Goal: Task Accomplishment & Management: Complete application form

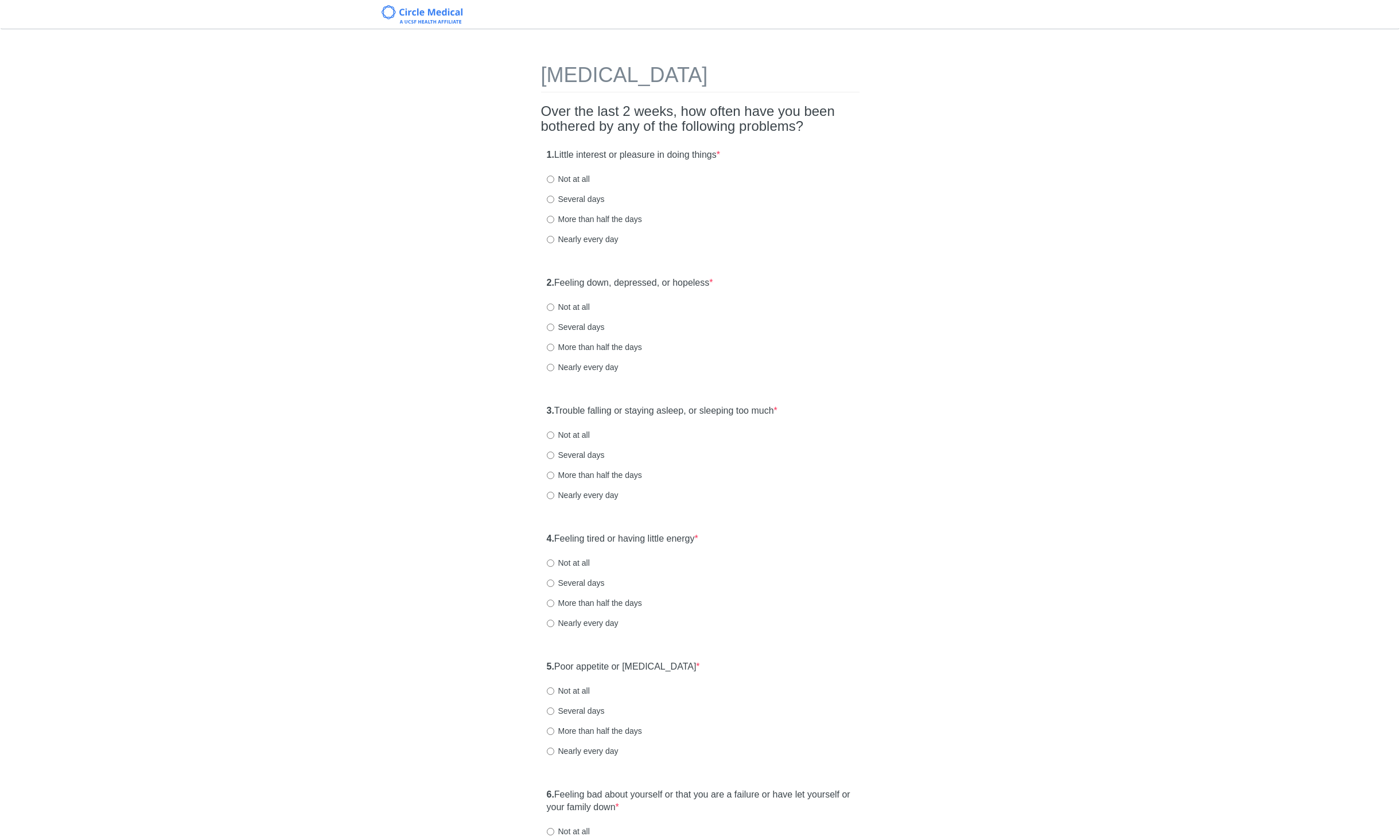
click at [586, 178] on label "Not at all" at bounding box center [568, 178] width 43 height 12
click at [554, 178] on input "Not at all" at bounding box center [551, 179] width 7 height 7
radio input "true"
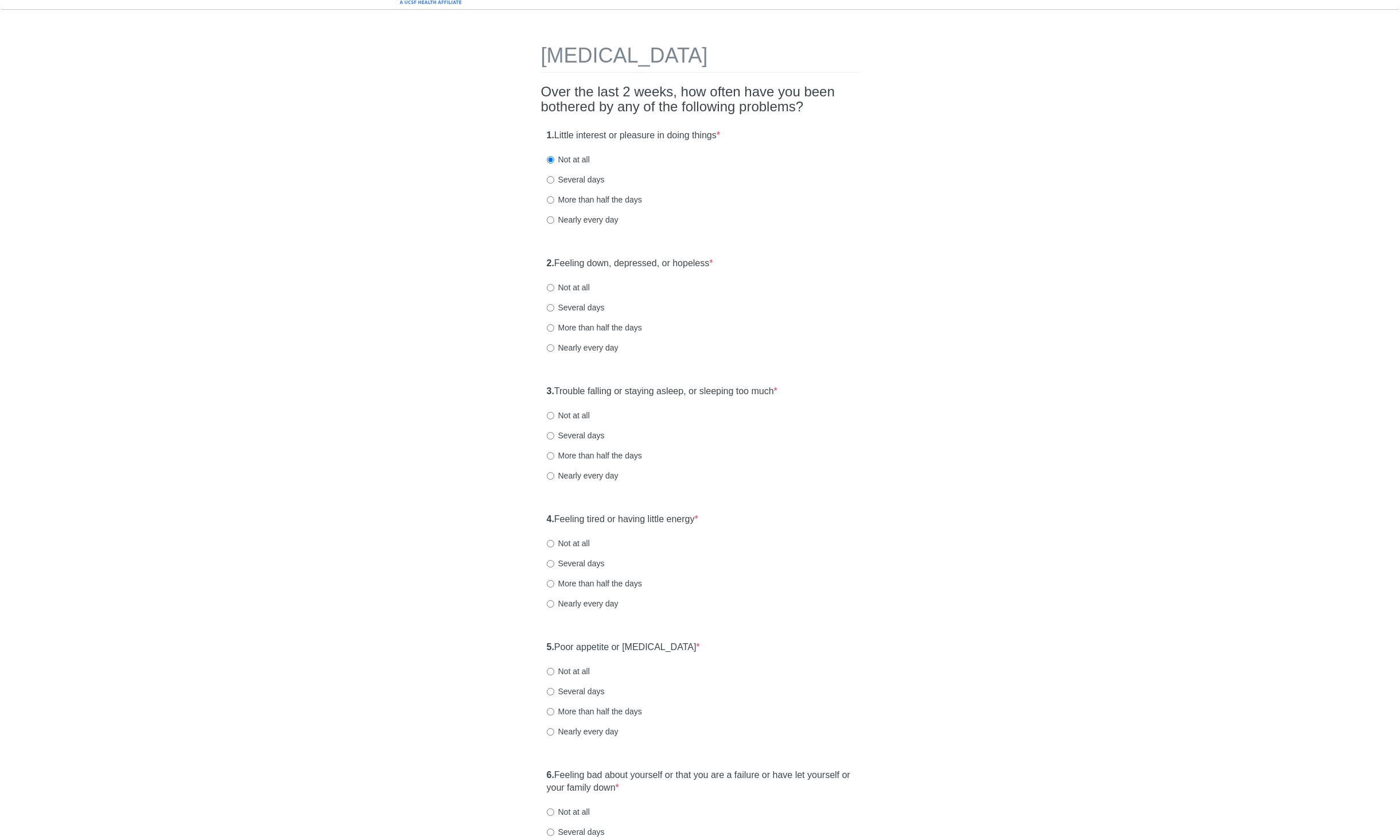
click at [595, 309] on label "Several days" at bounding box center [576, 308] width 58 height 12
click at [554, 309] on input "Several days" at bounding box center [551, 308] width 7 height 7
radio input "true"
click at [576, 431] on label "Several days" at bounding box center [576, 435] width 58 height 12
click at [554, 432] on input "Several days" at bounding box center [551, 436] width 7 height 7
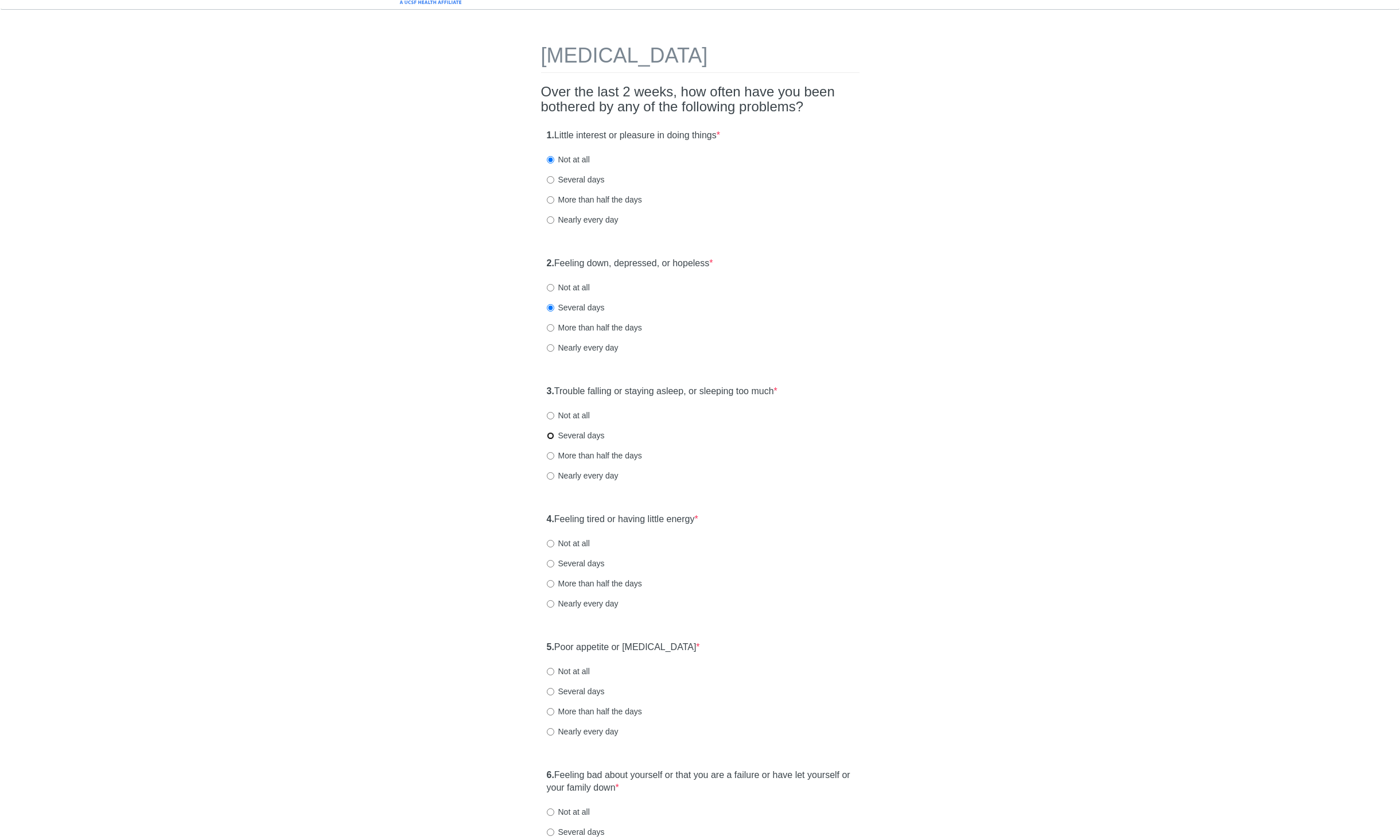
radio input "true"
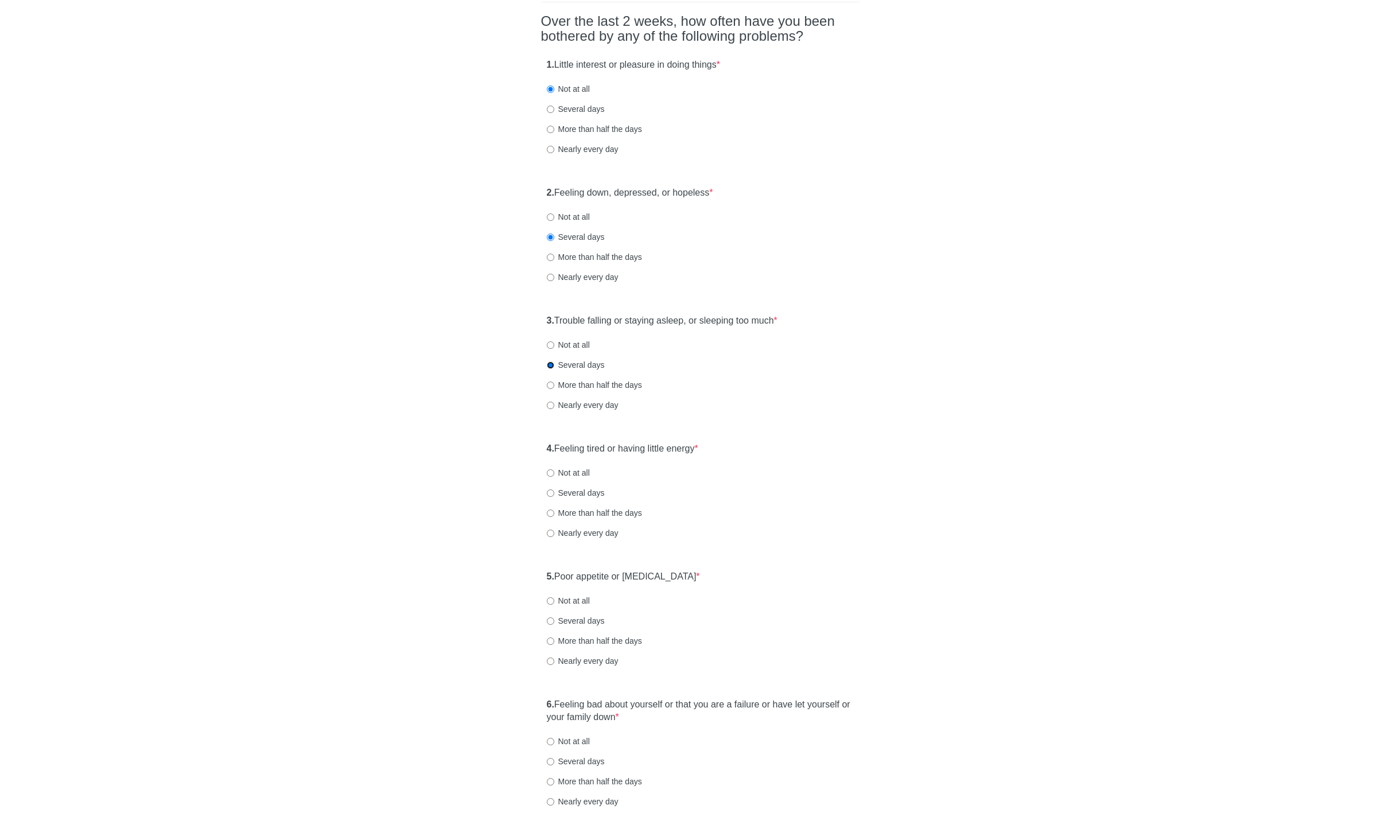
scroll to position [182, 0]
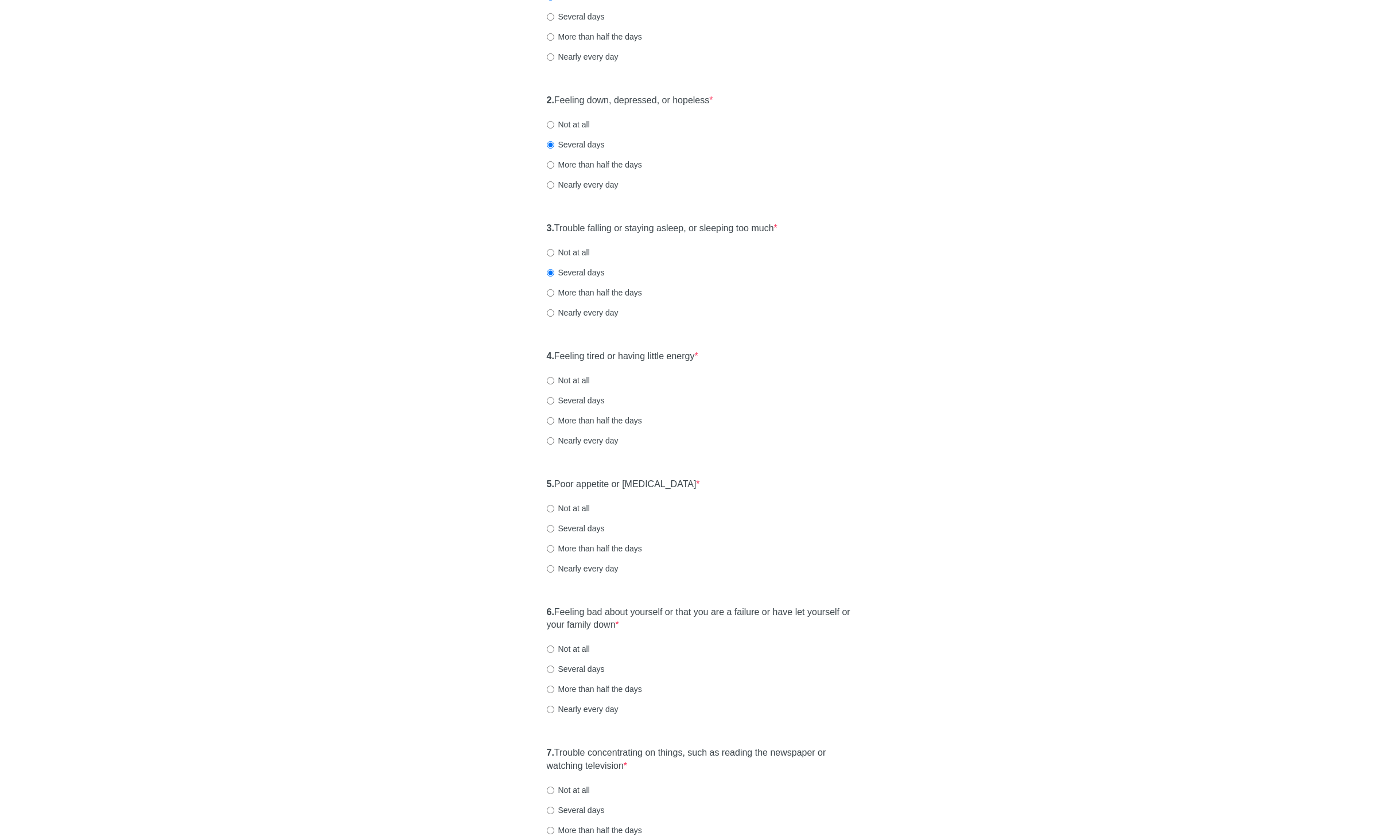
click at [565, 377] on label "Not at all" at bounding box center [568, 380] width 43 height 12
click at [554, 377] on input "Not at all" at bounding box center [551, 380] width 7 height 7
radio input "true"
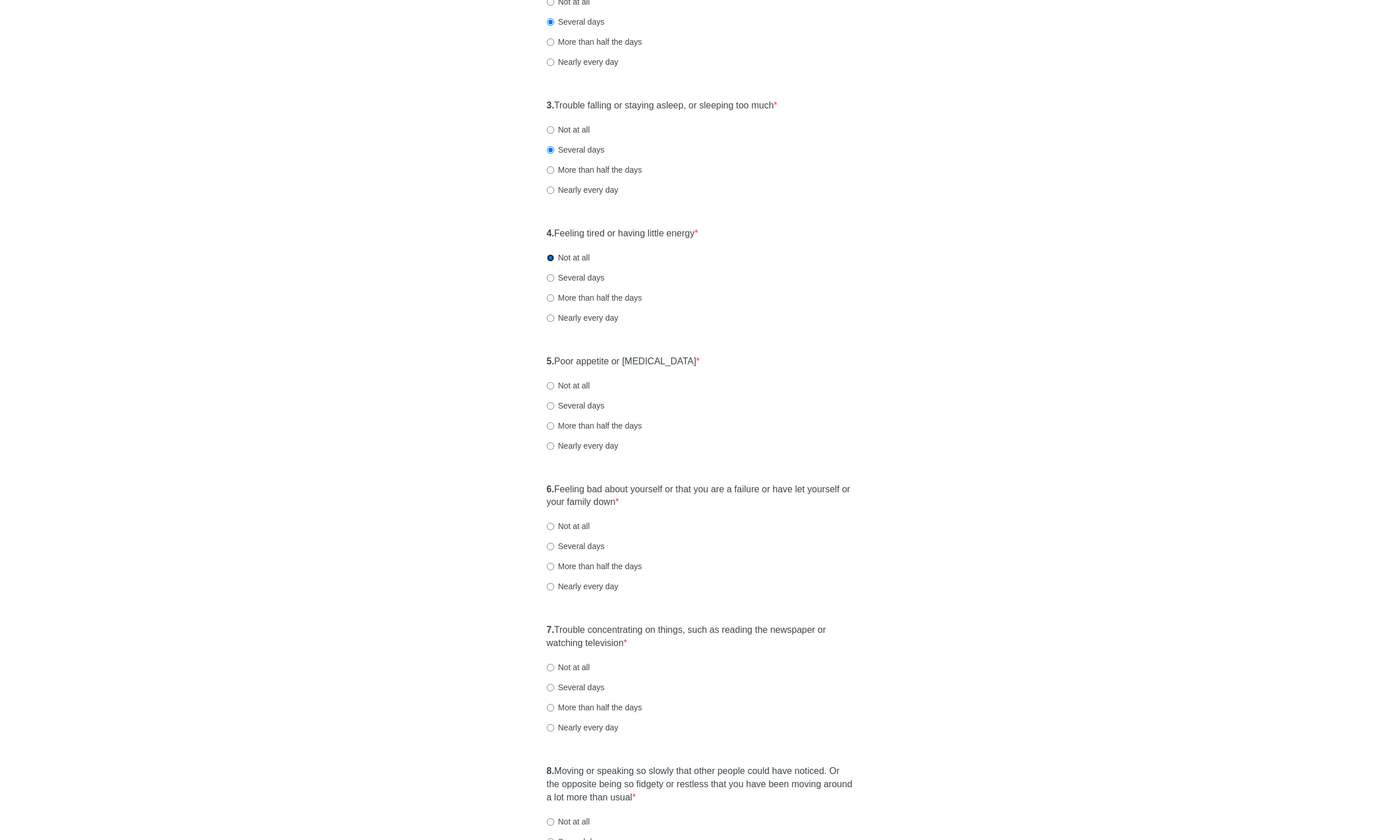
scroll to position [315, 0]
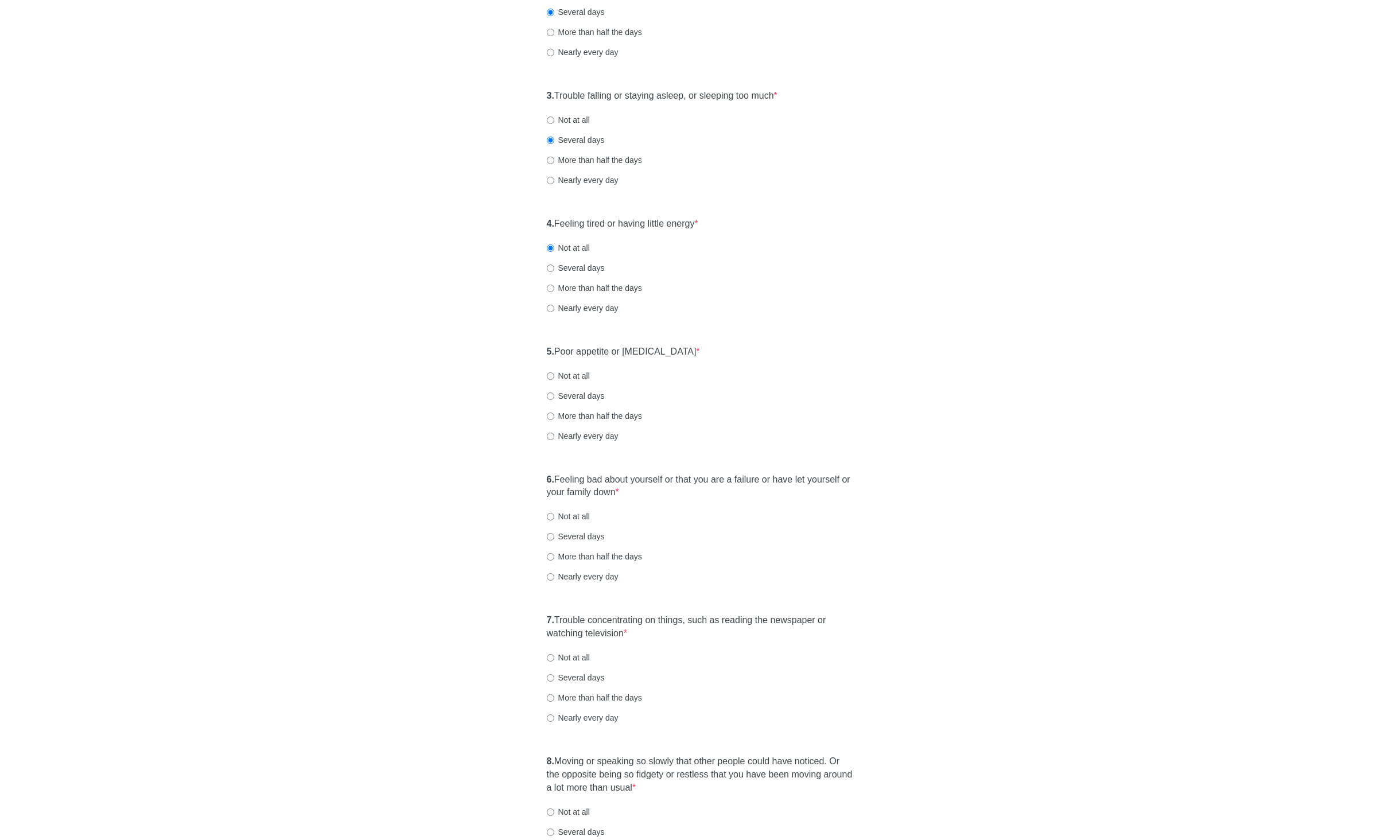
click at [578, 401] on div "5. Poor appetite or [MEDICAL_DATA] * Not at all Several days More than half the…" at bounding box center [700, 399] width 319 height 119
click at [581, 397] on label "Several days" at bounding box center [576, 396] width 58 height 12
click at [554, 397] on input "Several days" at bounding box center [551, 396] width 7 height 7
radio input "true"
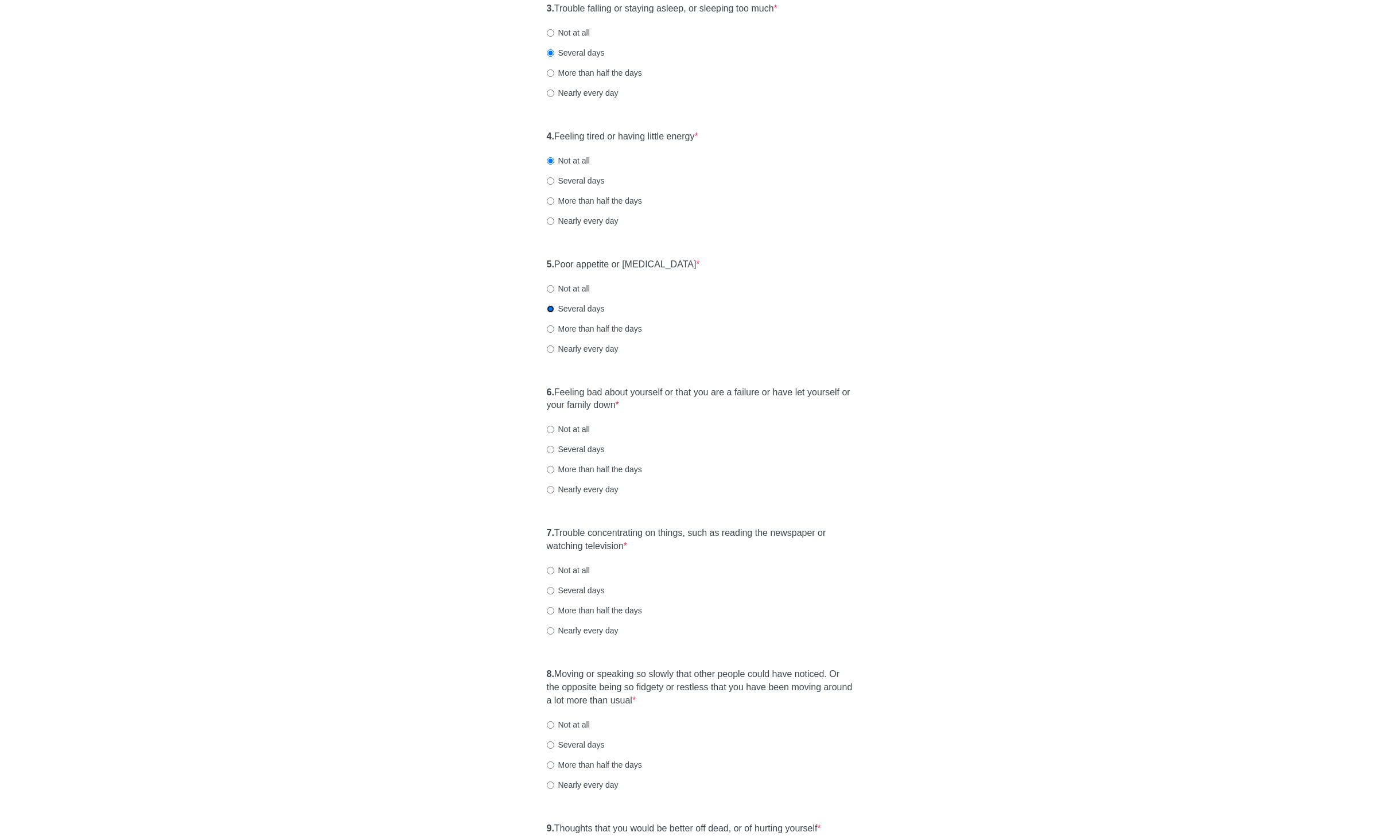
scroll to position [436, 0]
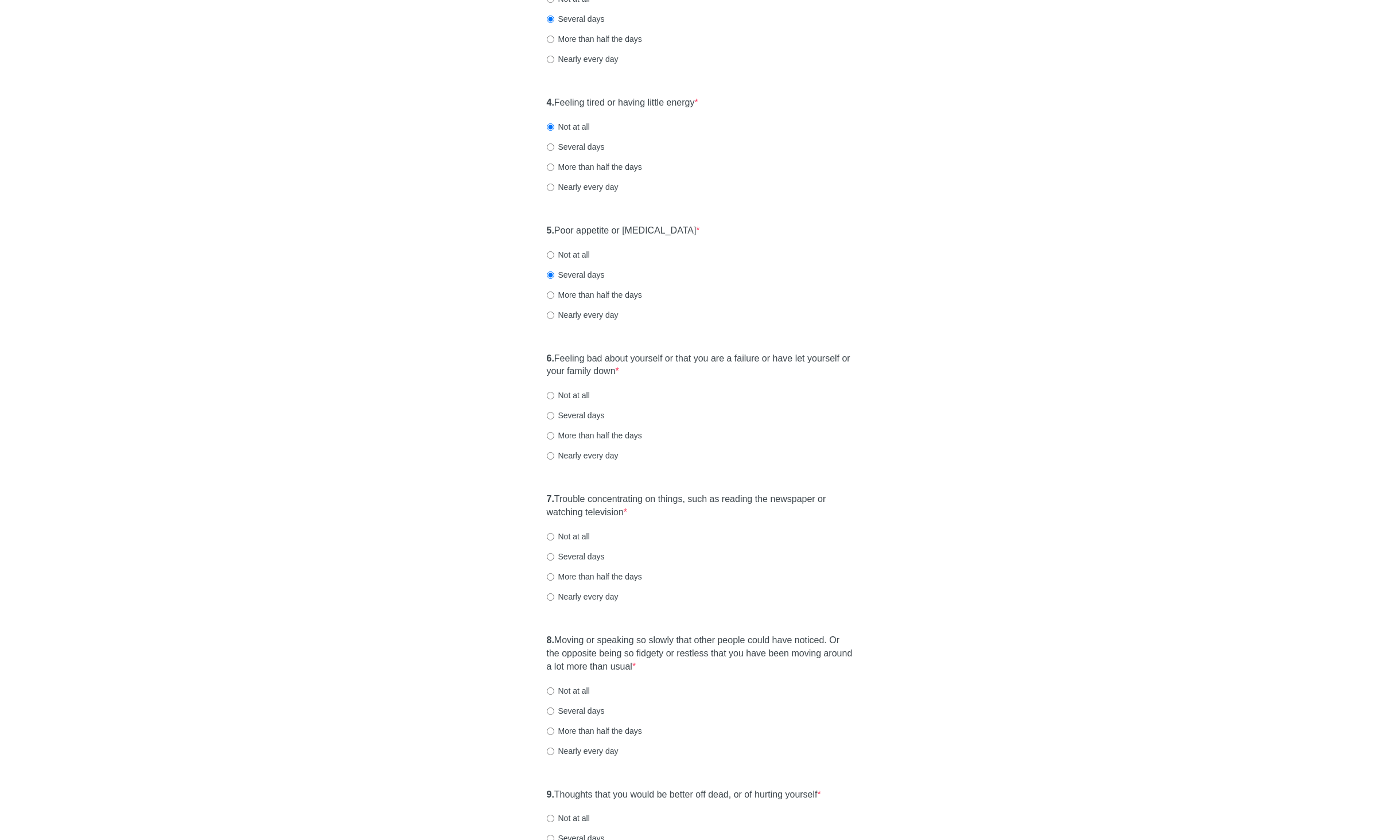
click at [580, 391] on label "Not at all" at bounding box center [568, 395] width 43 height 12
click at [554, 392] on input "Not at all" at bounding box center [551, 396] width 7 height 7
radio input "true"
click at [573, 534] on label "Not at all" at bounding box center [568, 536] width 43 height 12
click at [554, 534] on input "Not at all" at bounding box center [551, 537] width 7 height 7
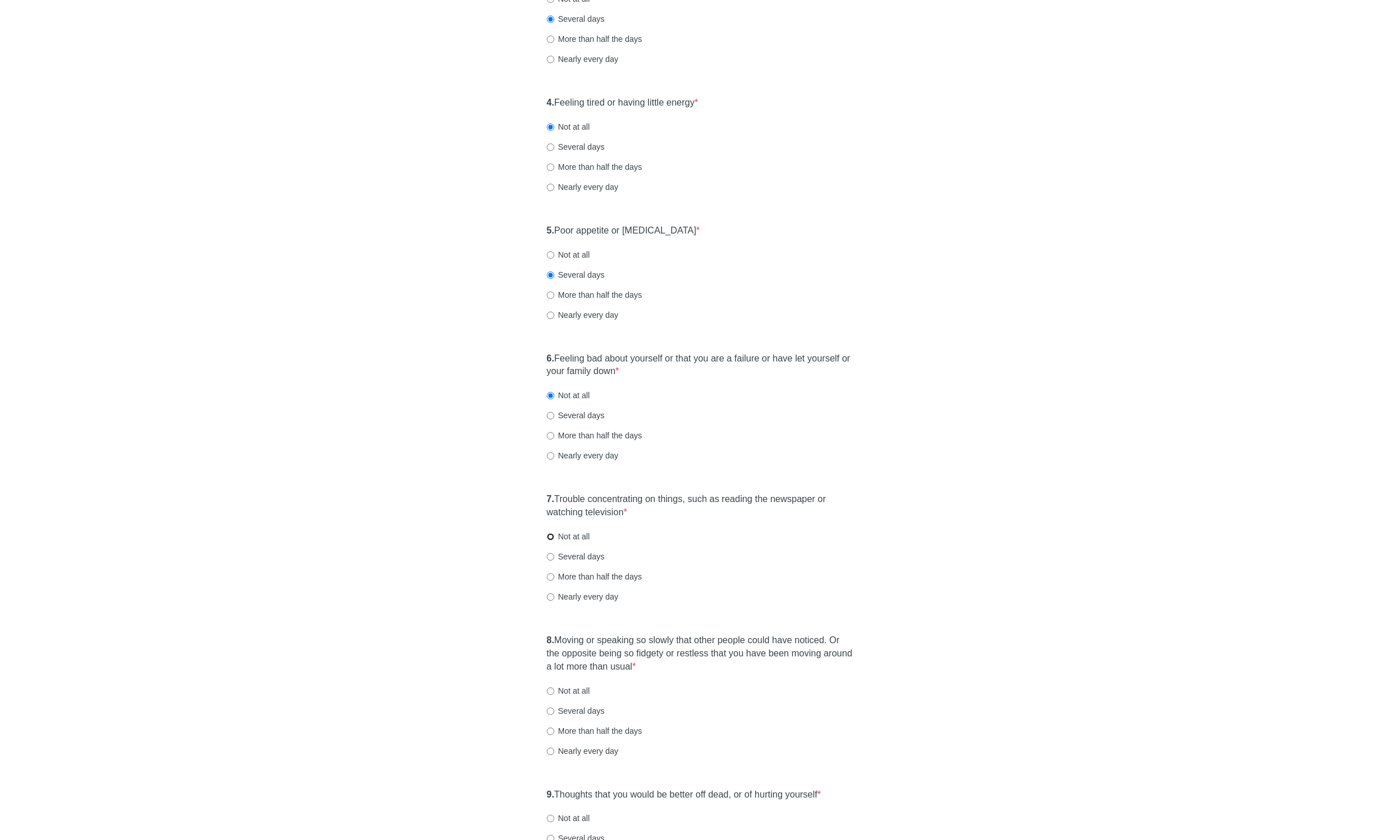
radio input "true"
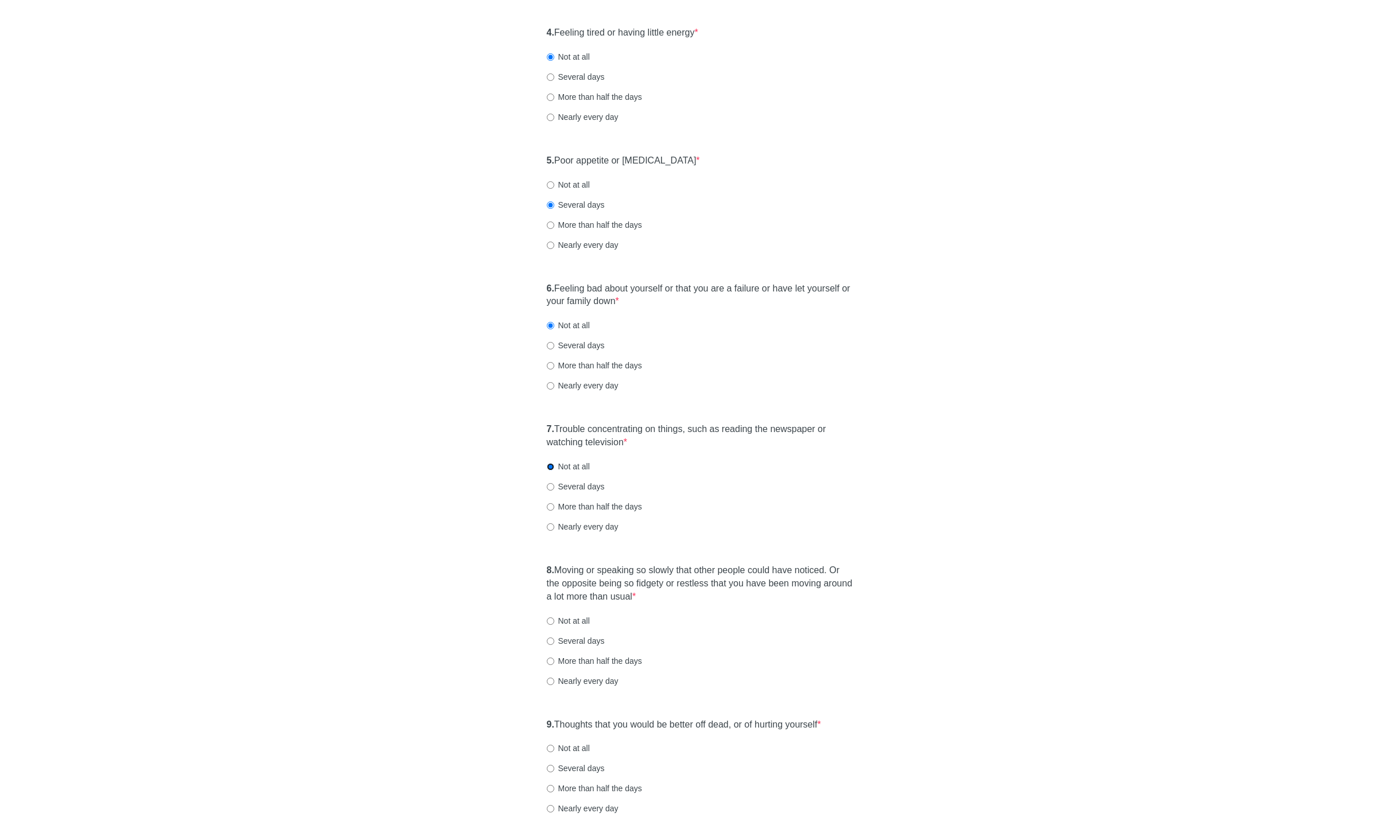
scroll to position [536, 0]
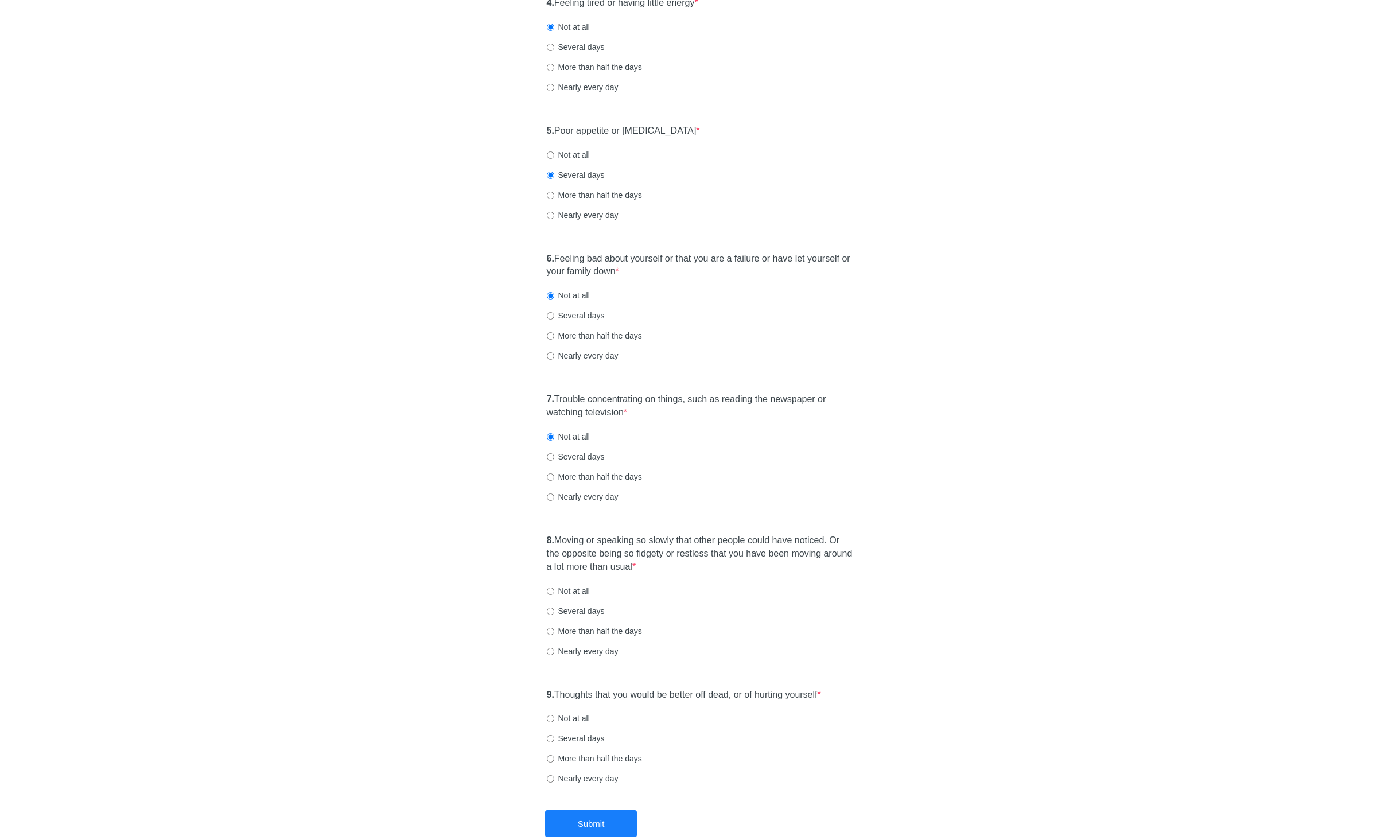
click at [585, 592] on label "Not at all" at bounding box center [568, 591] width 43 height 12
click at [554, 592] on input "Not at all" at bounding box center [551, 592] width 7 height 7
radio input "true"
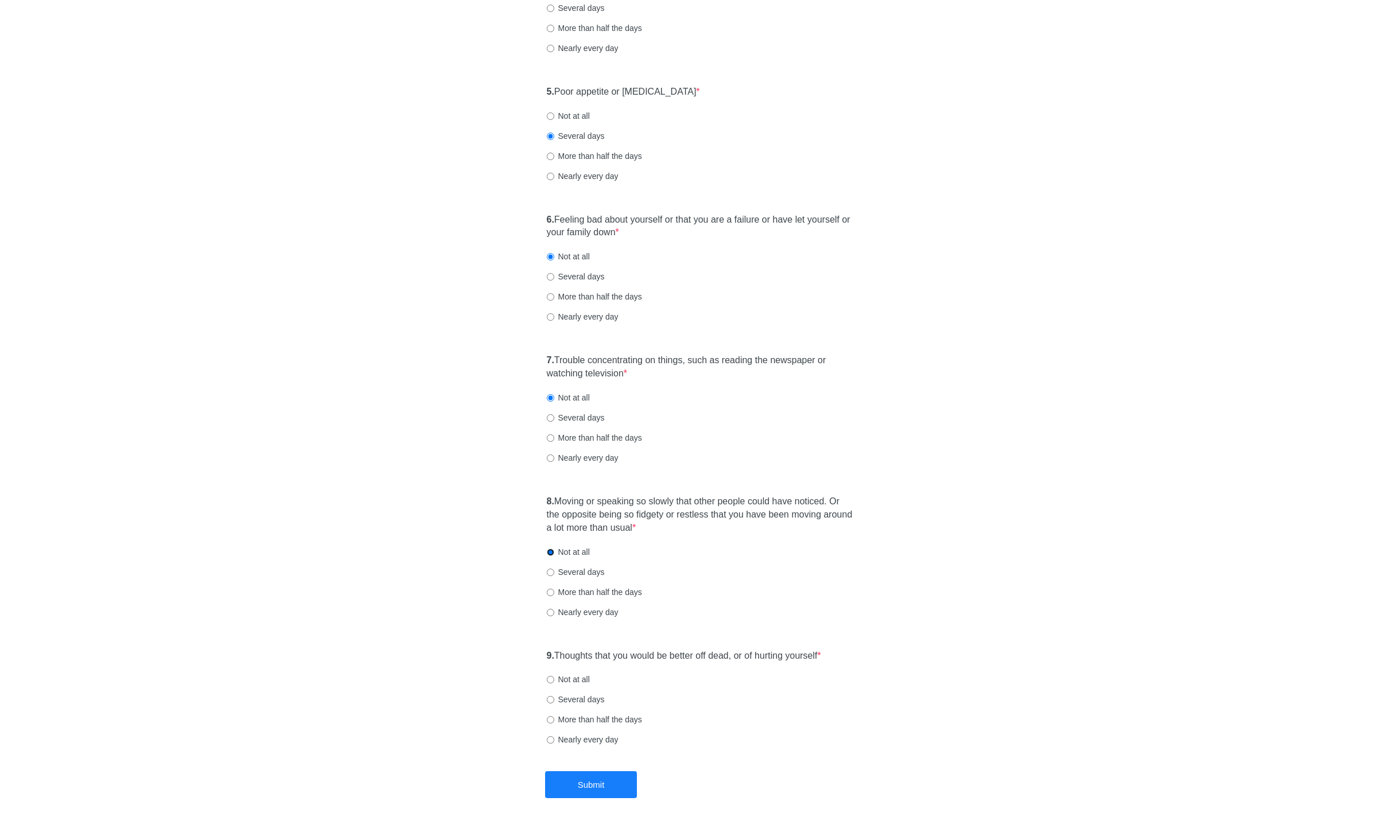
scroll to position [595, 0]
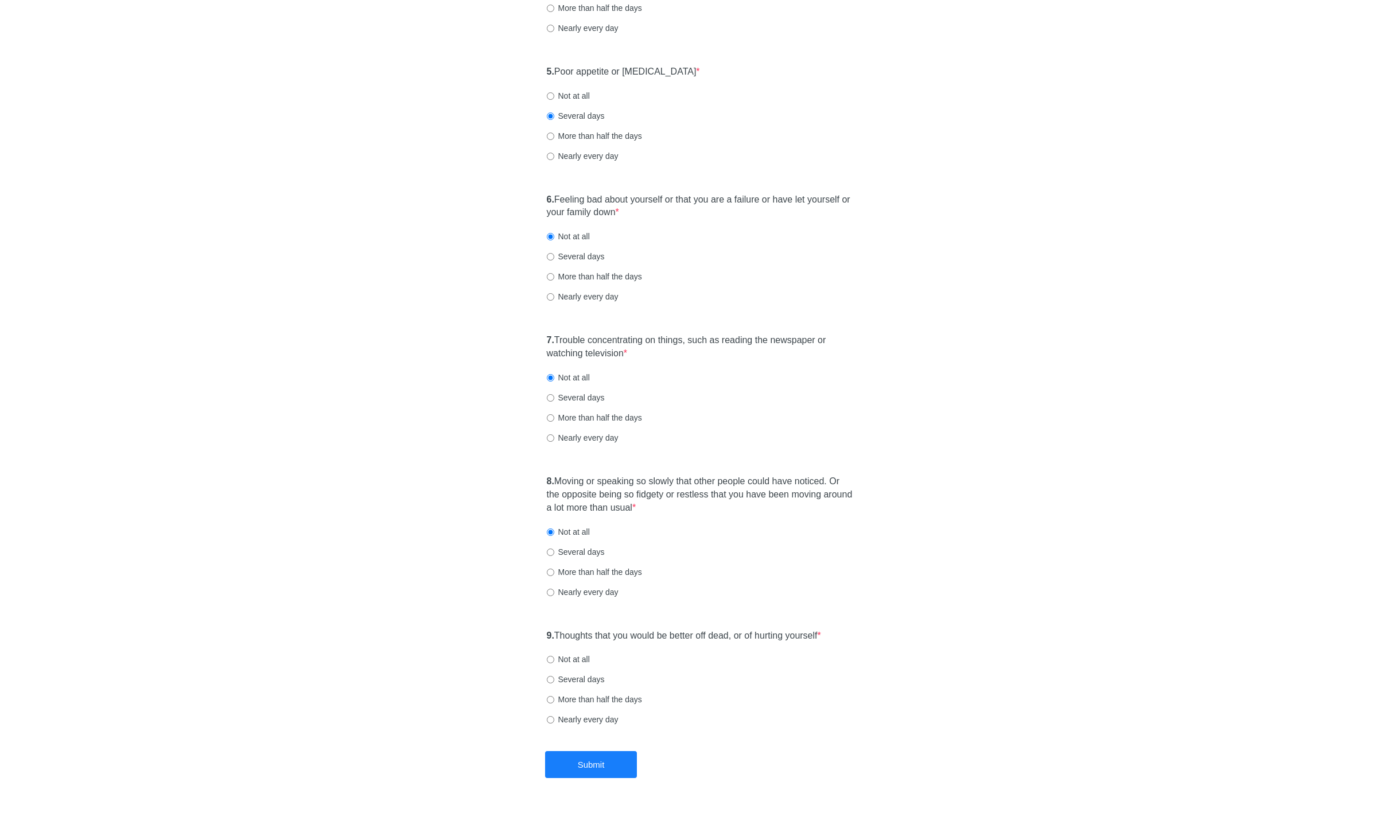
click at [571, 657] on label "Not at all" at bounding box center [568, 659] width 43 height 12
click at [554, 657] on input "Not at all" at bounding box center [551, 660] width 7 height 7
radio input "true"
click at [597, 749] on div "[MEDICAL_DATA] Over the last 2 weeks, how often have you been bothered by any o…" at bounding box center [700, 98] width 336 height 1305
click at [593, 755] on button "Submit" at bounding box center [591, 764] width 92 height 27
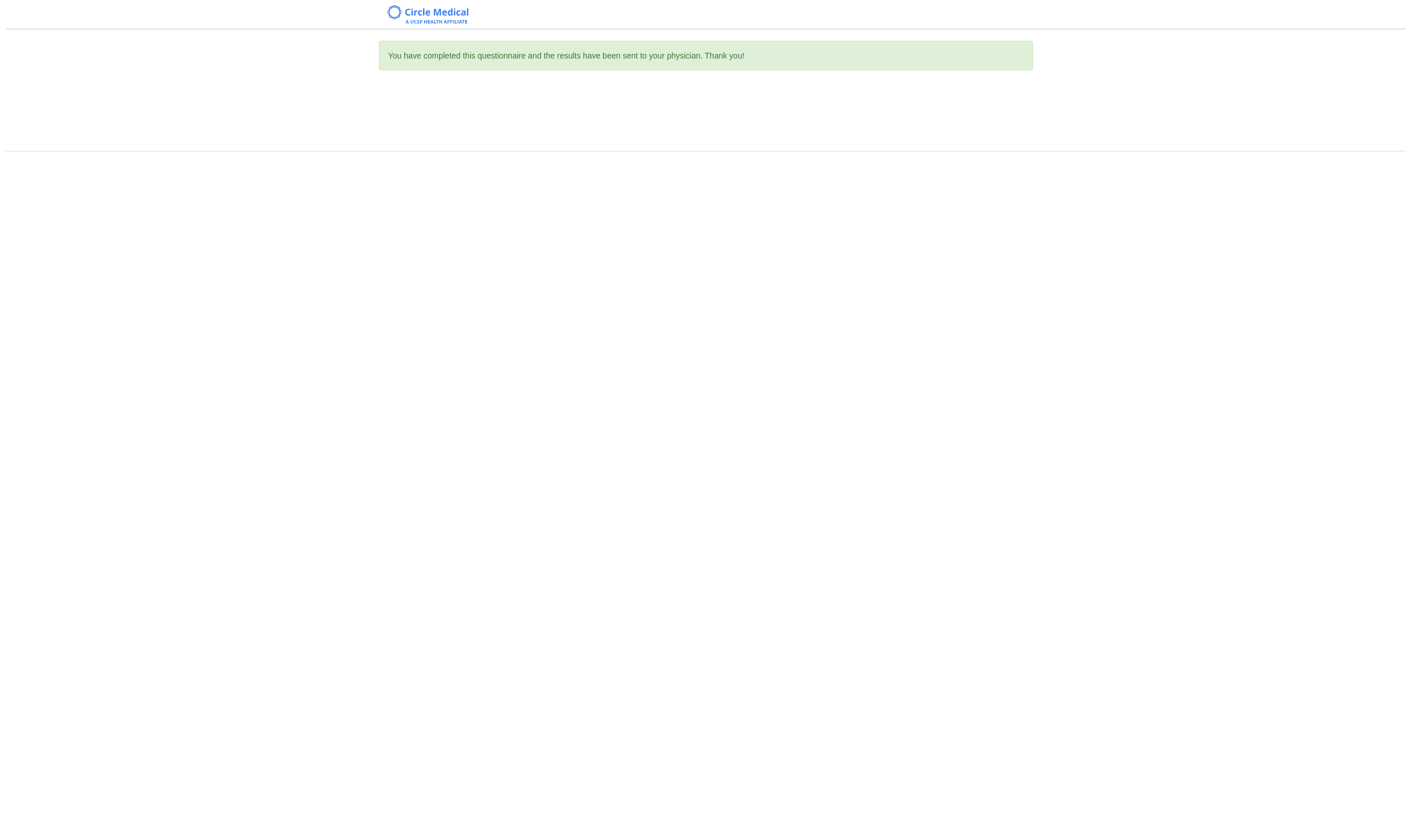
scroll to position [0, 0]
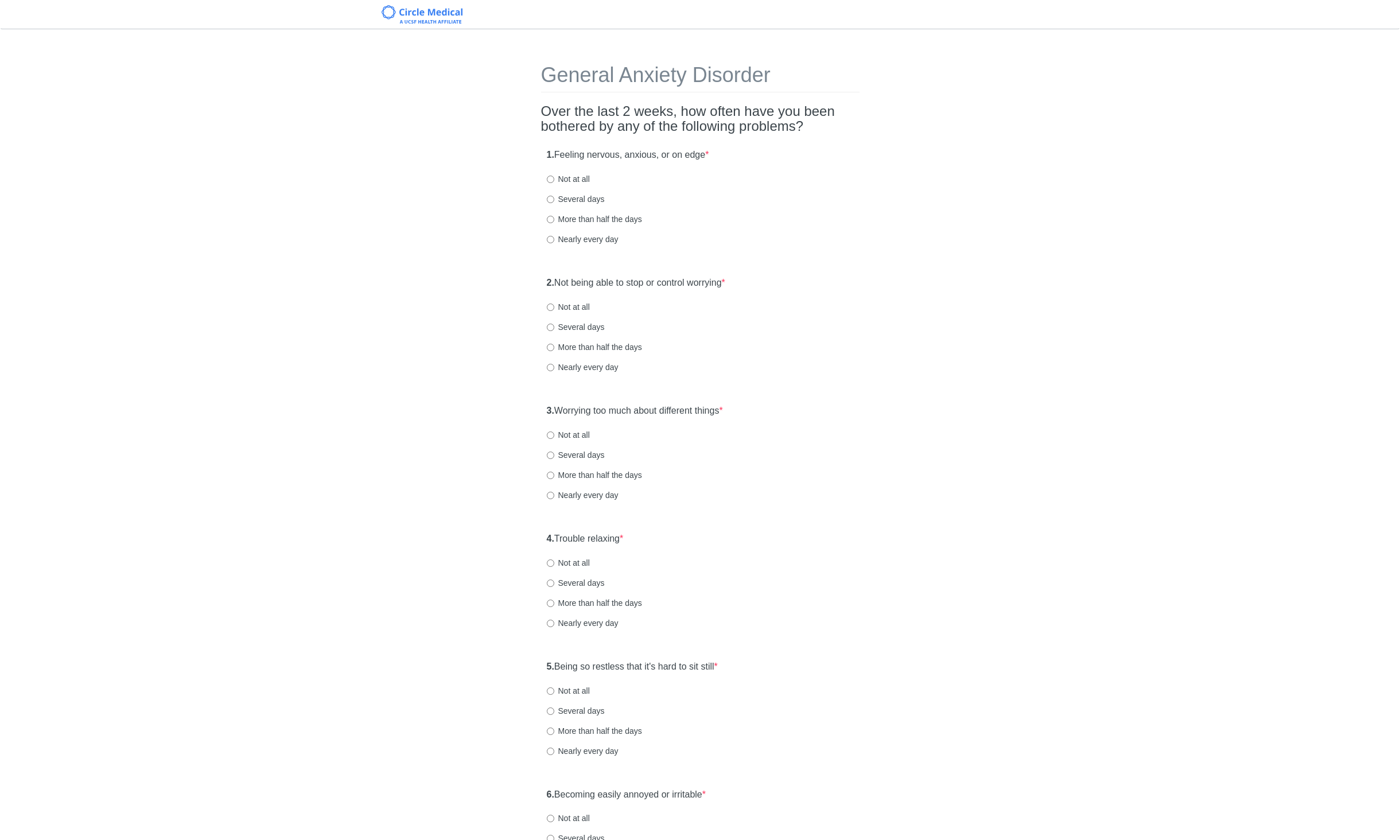
click at [573, 197] on label "Several days" at bounding box center [576, 198] width 58 height 12
click at [554, 197] on input "Several days" at bounding box center [551, 199] width 7 height 7
radio input "true"
click at [564, 301] on label "Not at all" at bounding box center [568, 307] width 43 height 12
click at [554, 303] on input "Not at all" at bounding box center [551, 307] width 7 height 7
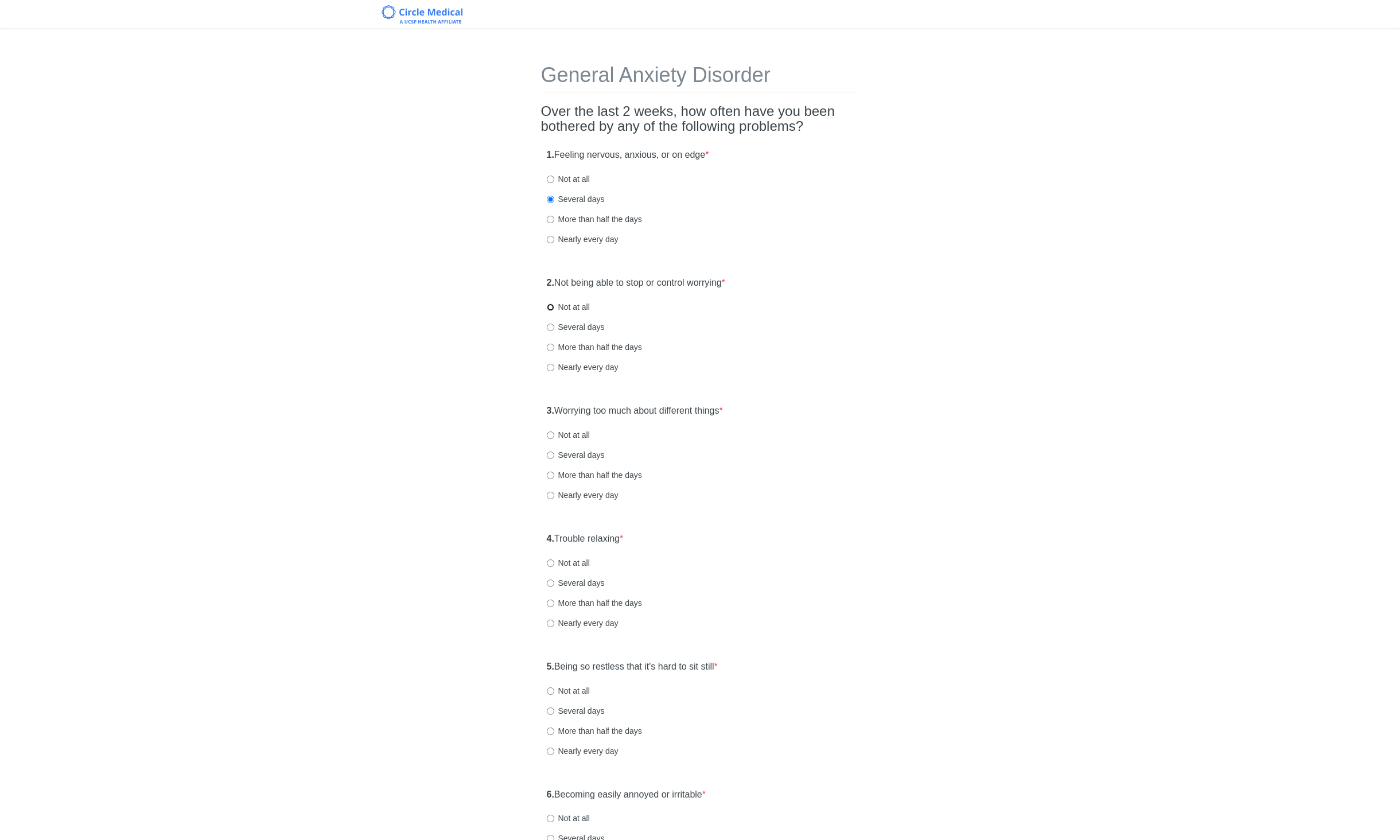
radio input "true"
click at [573, 439] on label "Not at all" at bounding box center [568, 435] width 43 height 12
click at [554, 439] on input "Not at all" at bounding box center [551, 435] width 7 height 7
radio input "true"
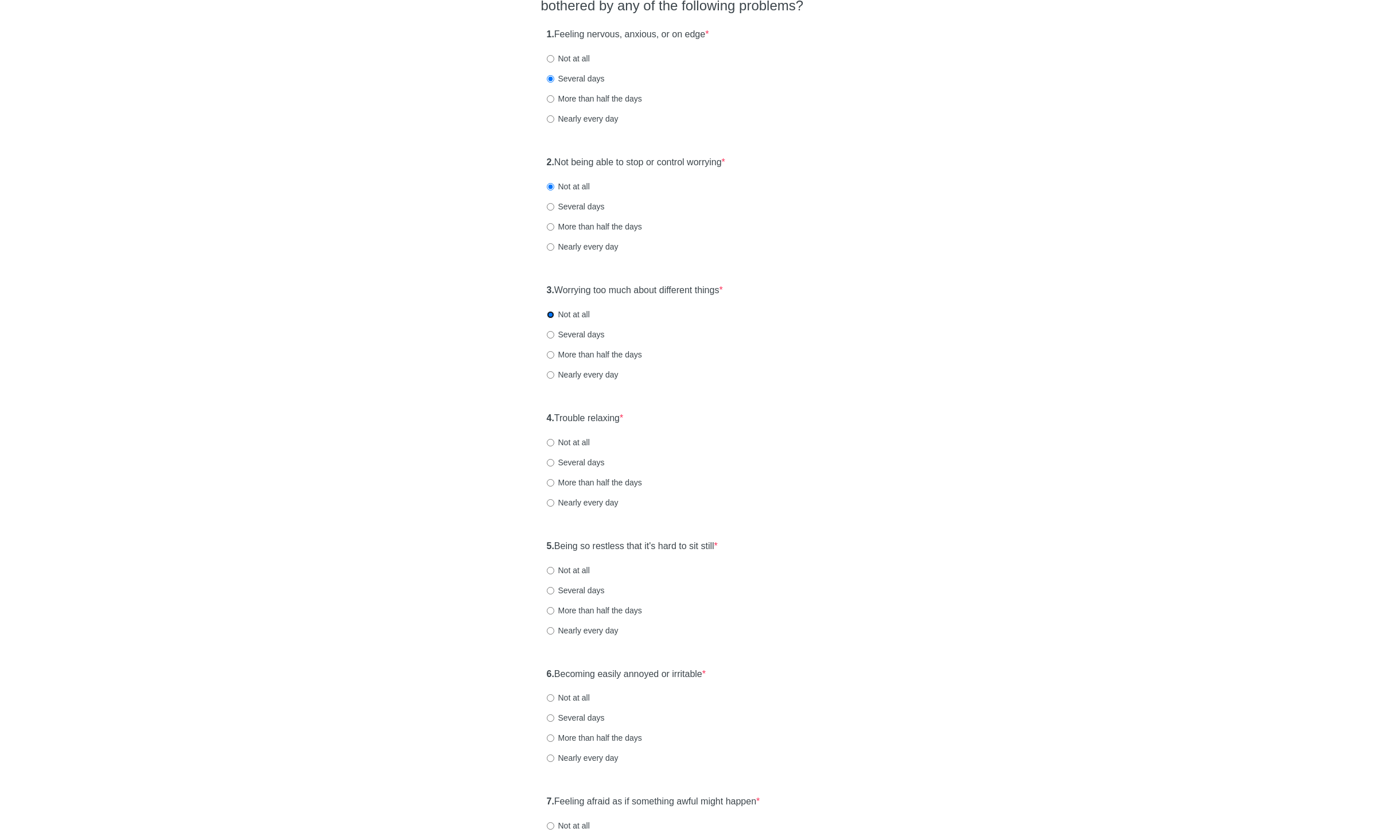
scroll to position [150, 0]
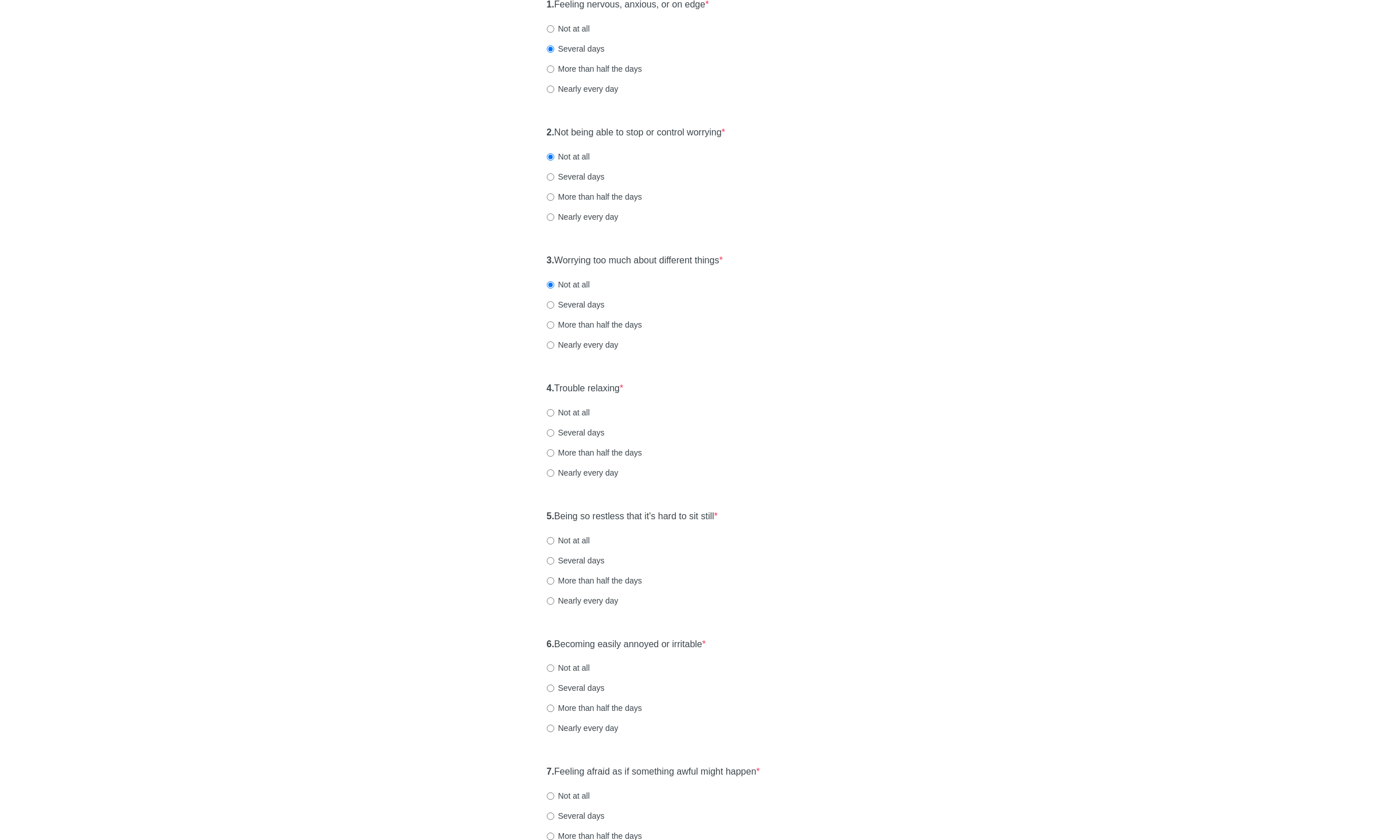
click at [585, 408] on label "Not at all" at bounding box center [568, 412] width 43 height 12
click at [554, 409] on input "Not at all" at bounding box center [551, 412] width 7 height 7
radio input "true"
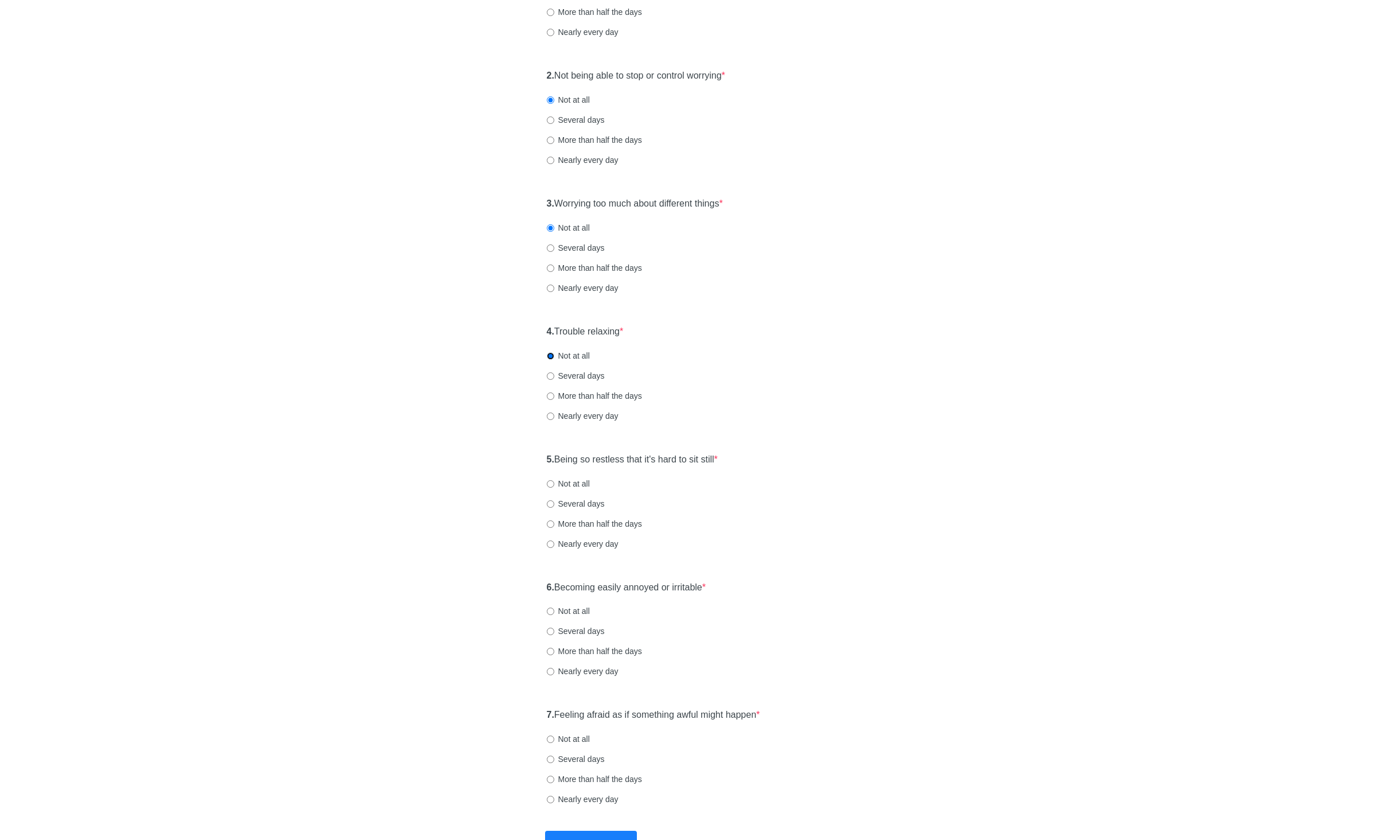
scroll to position [217, 0]
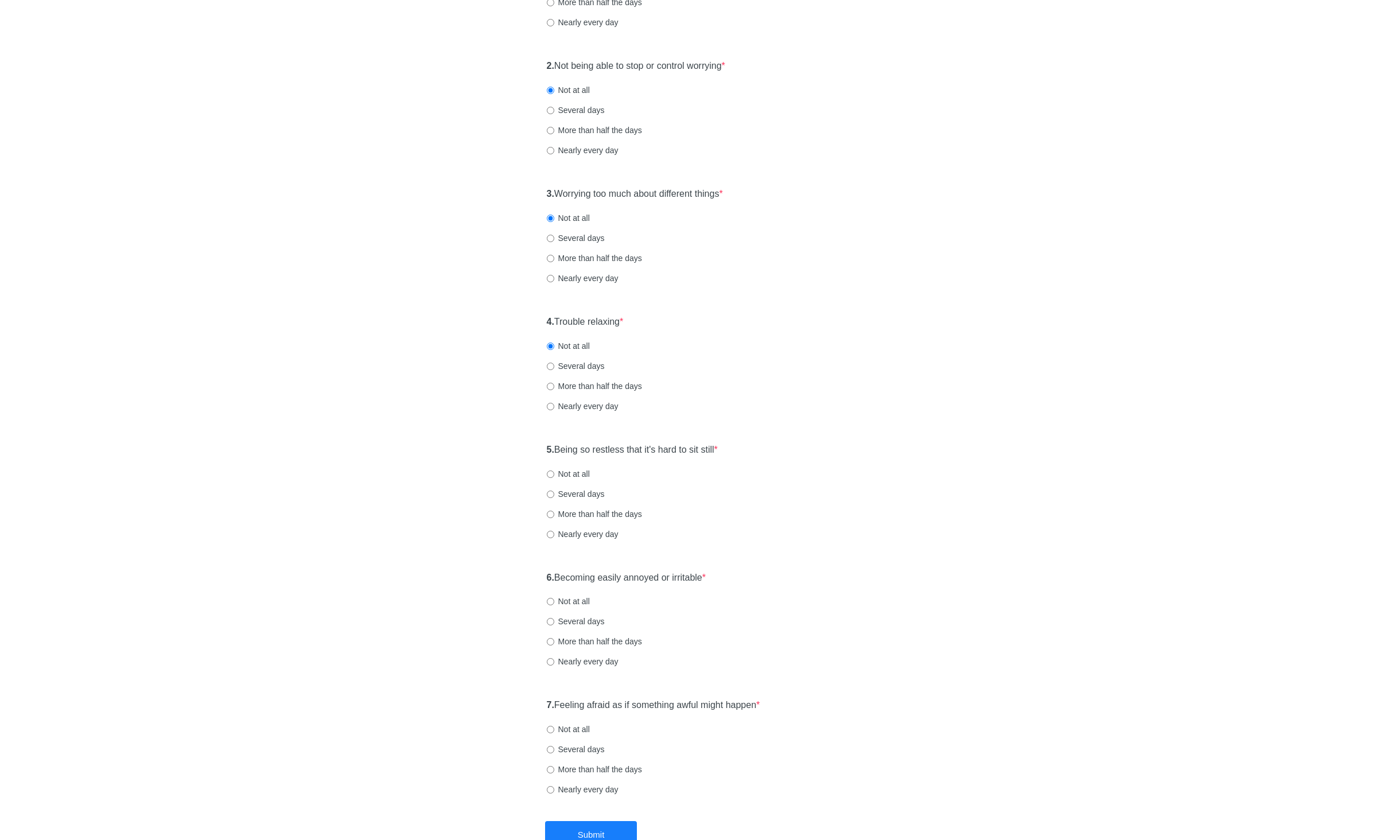
click at [570, 369] on label "Several days" at bounding box center [576, 366] width 58 height 12
click at [554, 369] on input "Several days" at bounding box center [551, 366] width 7 height 7
radio input "true"
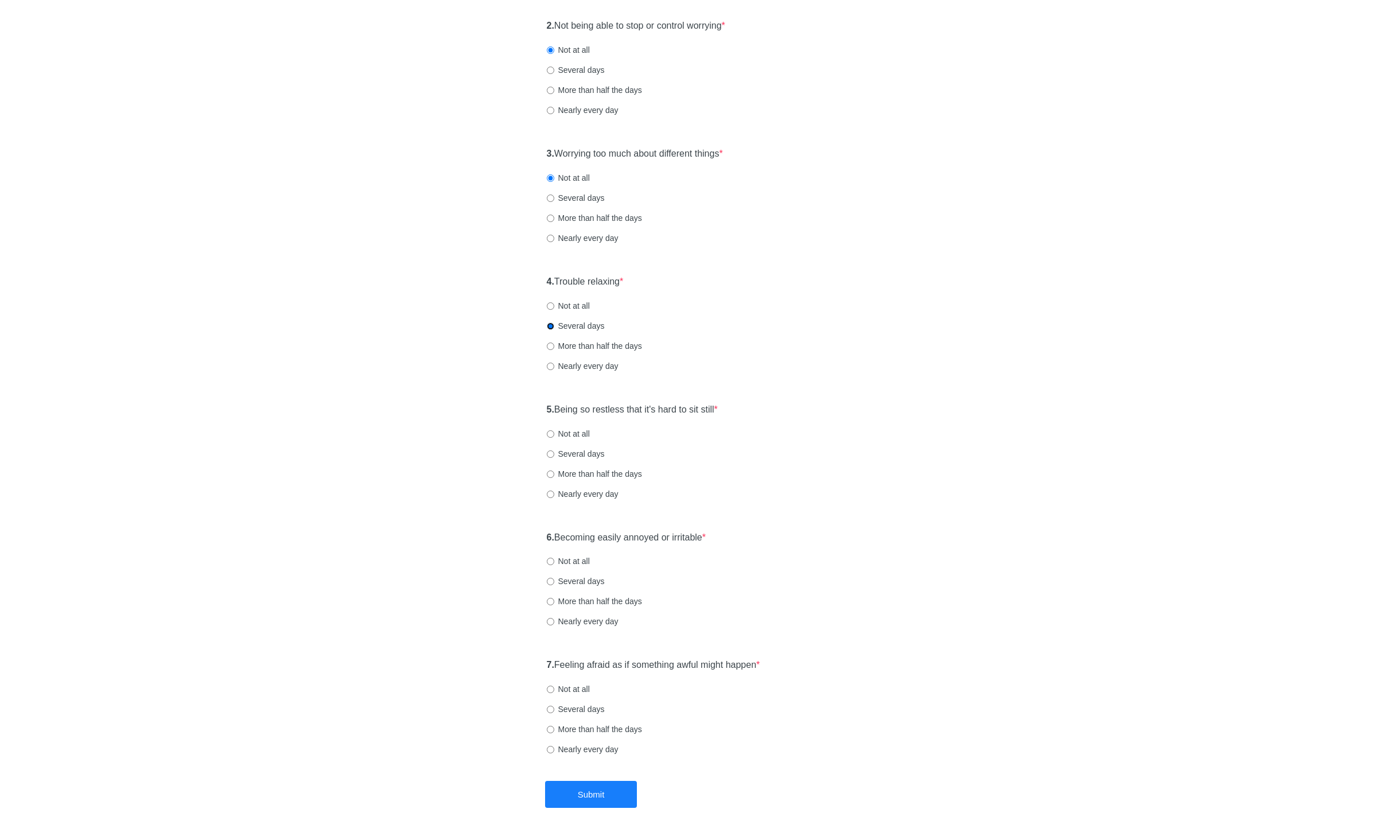
scroll to position [277, 0]
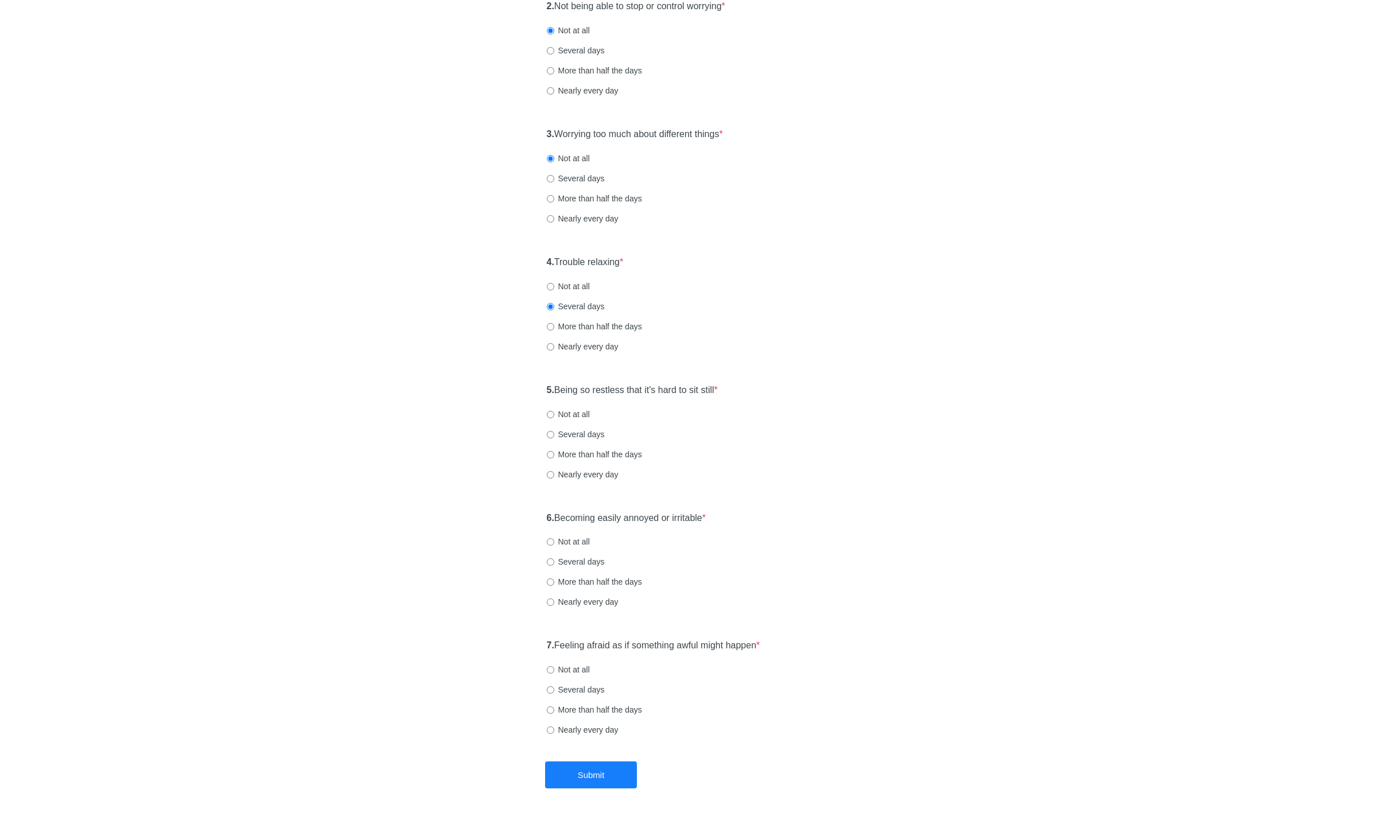
click at [576, 541] on label "Not at all" at bounding box center [568, 541] width 43 height 12
click at [554, 541] on input "Not at all" at bounding box center [551, 541] width 7 height 7
radio input "true"
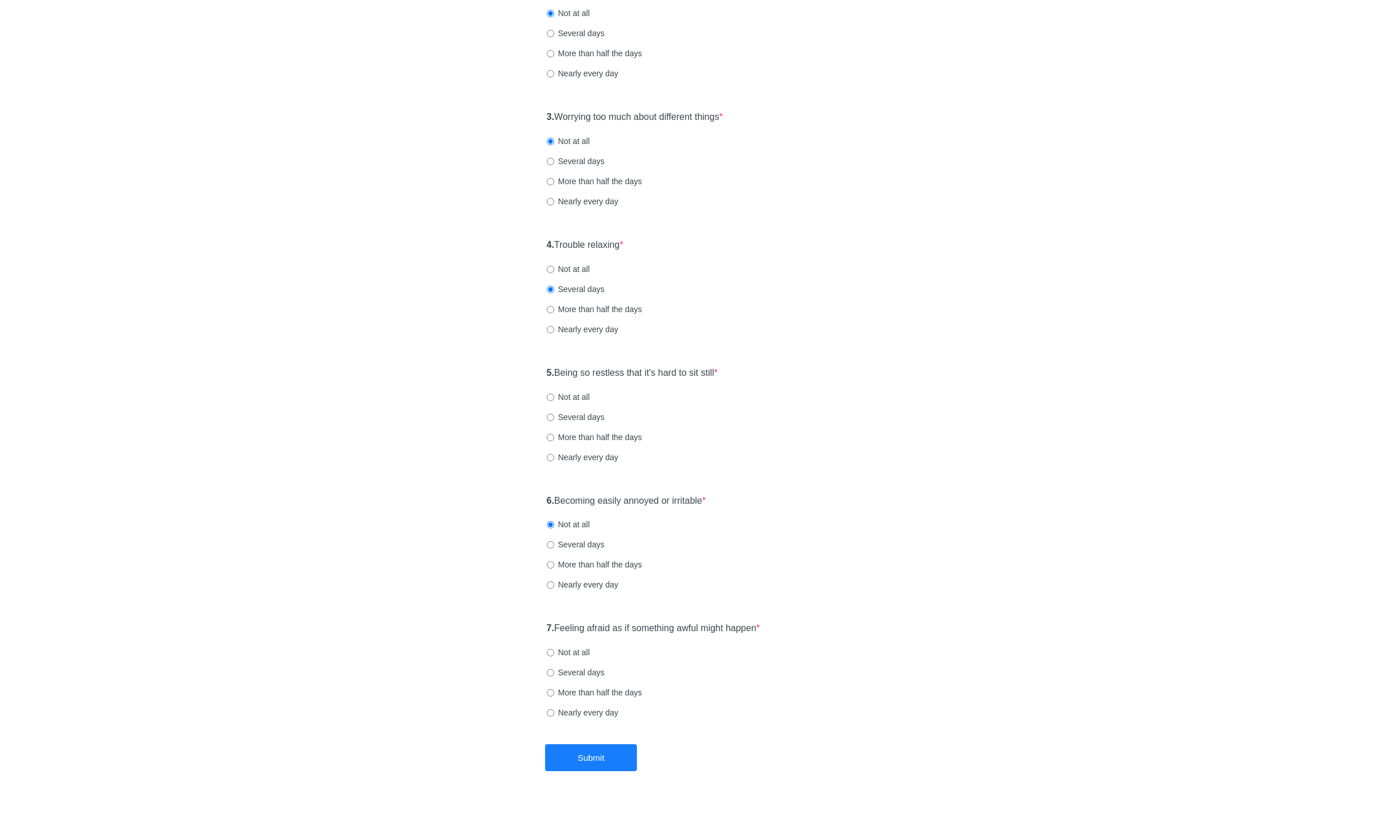
click at [575, 648] on label "Not at all" at bounding box center [568, 652] width 43 height 12
click at [554, 649] on input "Not at all" at bounding box center [551, 653] width 7 height 7
radio input "true"
click at [579, 755] on button "Submit" at bounding box center [591, 758] width 92 height 27
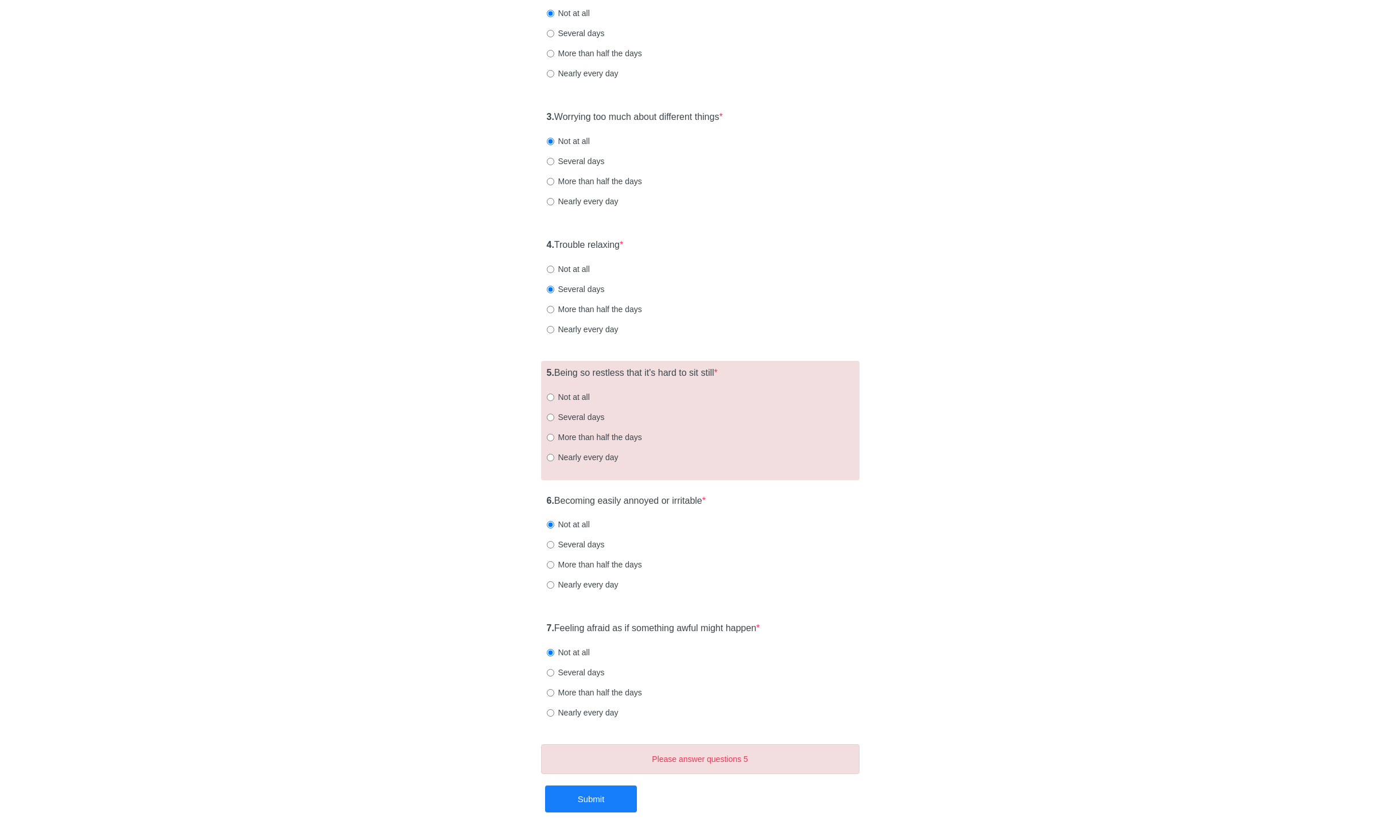
click at [580, 416] on label "Several days" at bounding box center [576, 417] width 58 height 12
click at [554, 416] on input "Several days" at bounding box center [551, 418] width 7 height 7
radio input "true"
click at [584, 795] on button "Submit" at bounding box center [591, 799] width 92 height 27
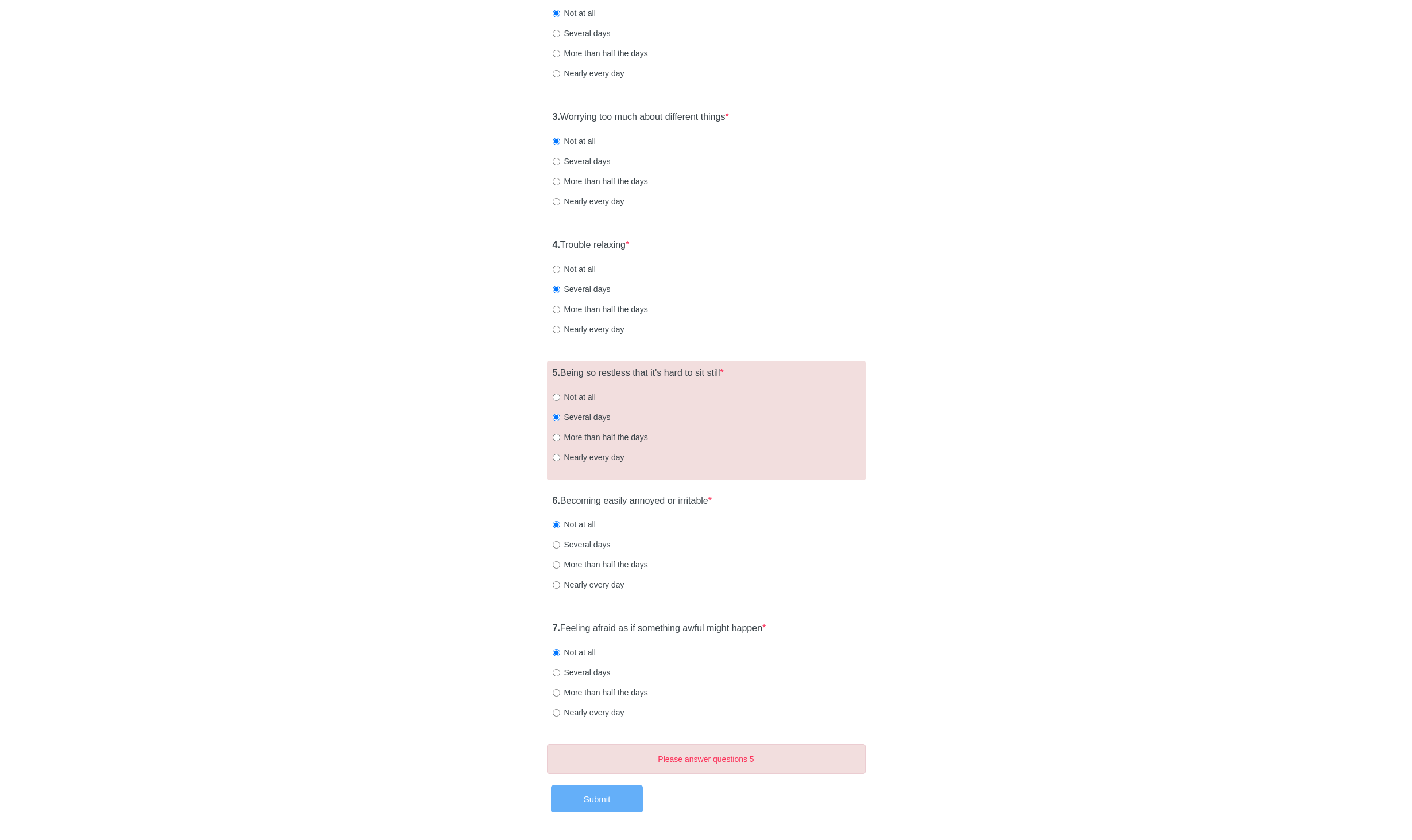
scroll to position [0, 0]
